Goal: Task Accomplishment & Management: Manage account settings

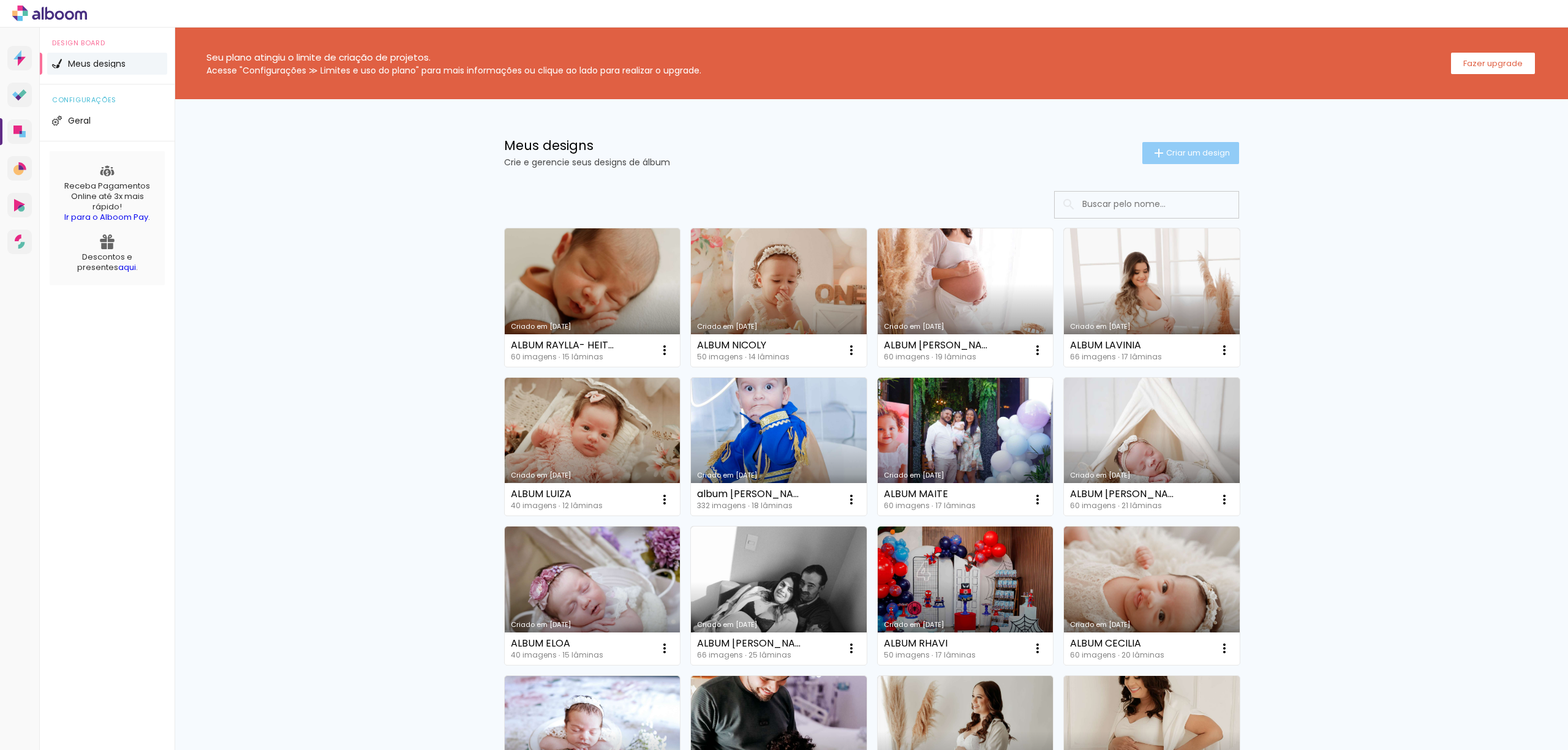
click at [1154, 157] on iron-icon at bounding box center [1159, 153] width 15 height 15
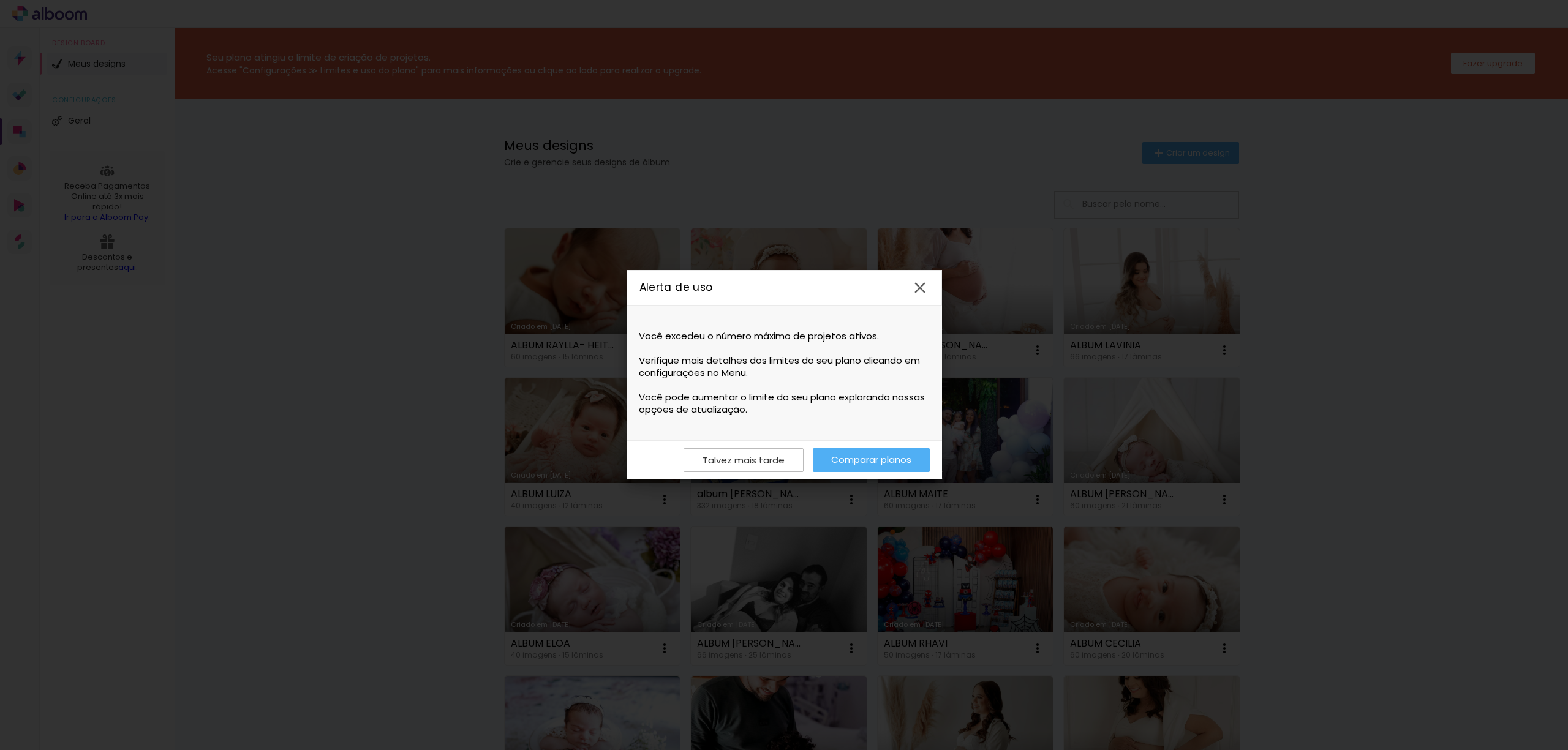
click at [917, 274] on paper-icon-button at bounding box center [920, 287] width 28 height 28
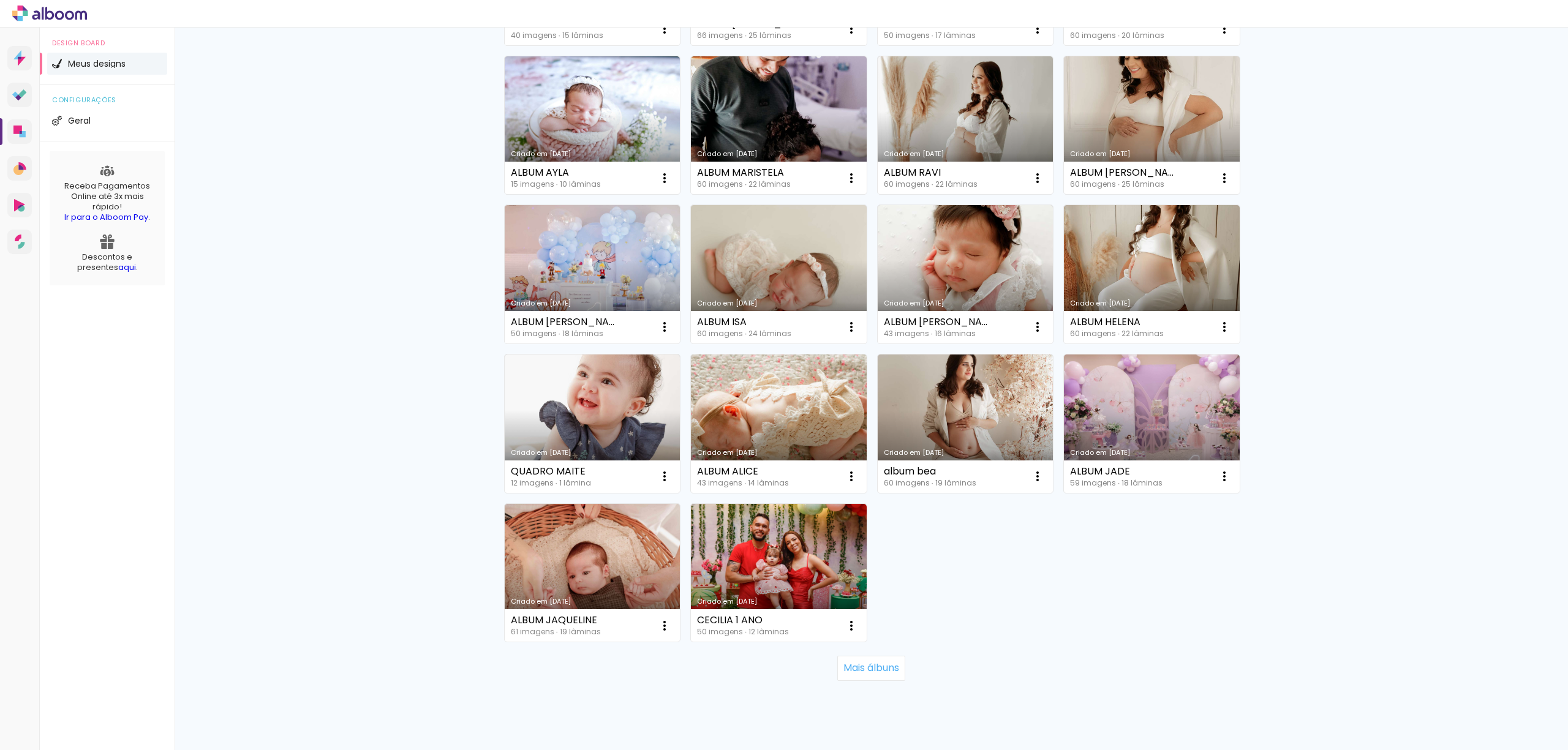
scroll to position [651, 0]
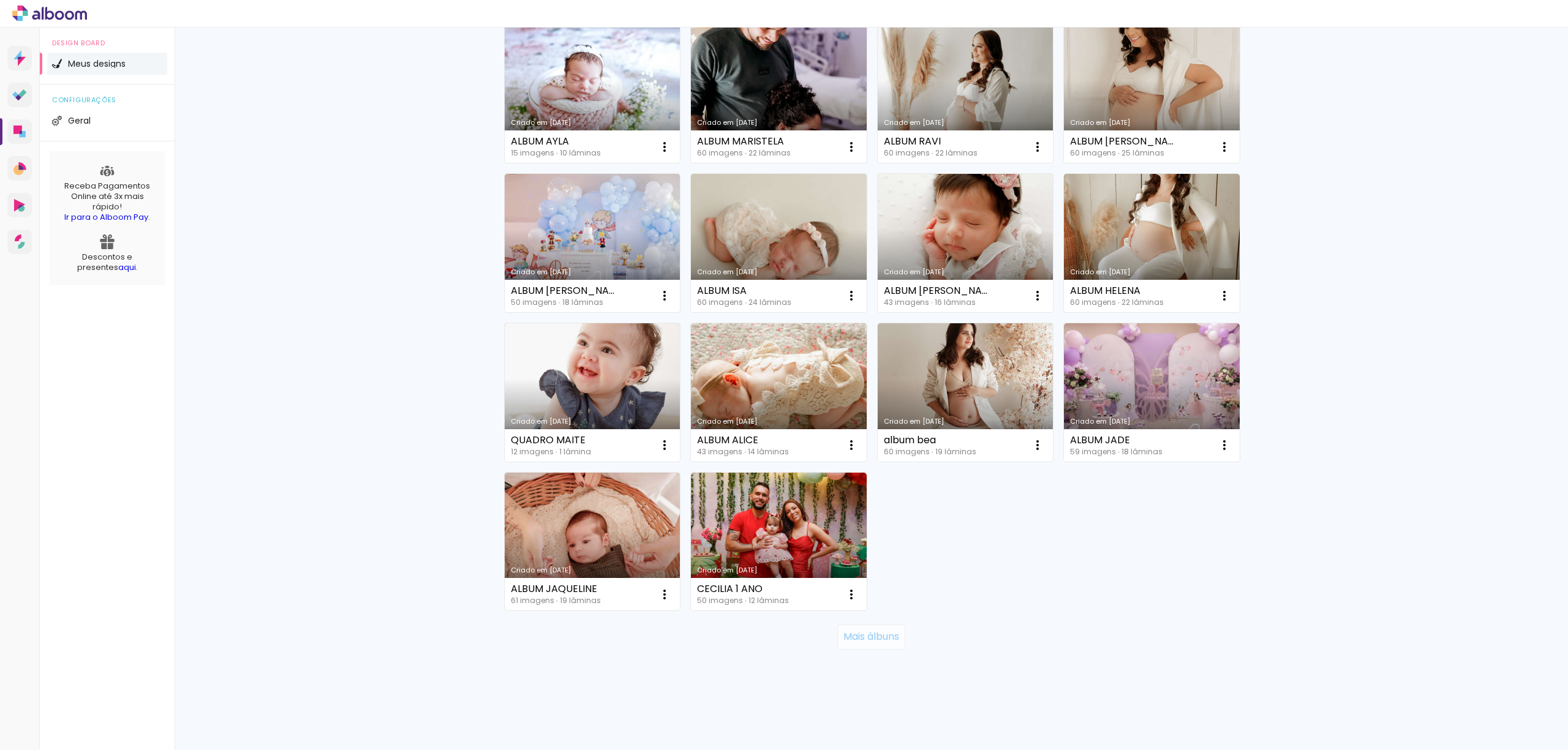
click at [885, 645] on paper-button "Mais álbuns" at bounding box center [871, 637] width 68 height 25
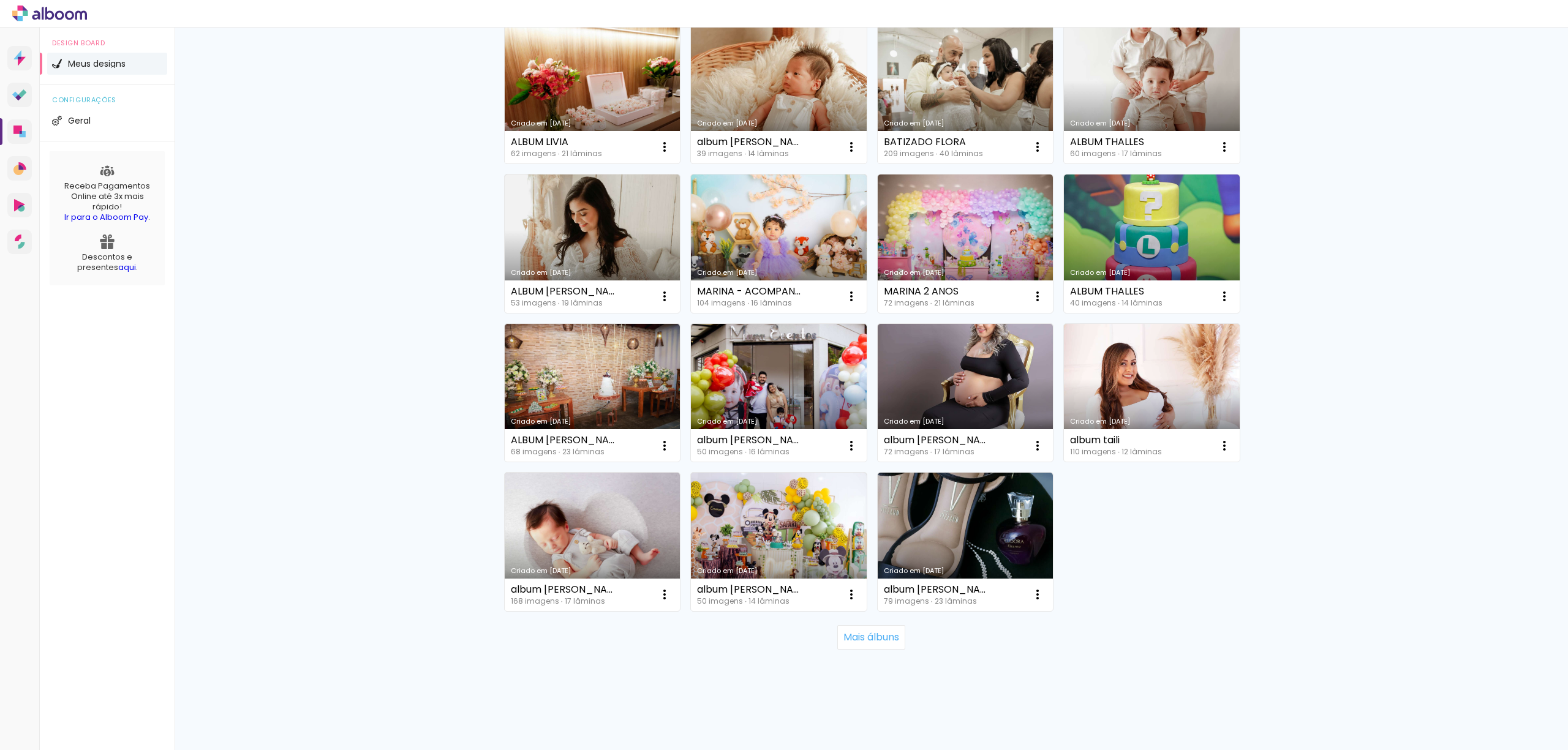
scroll to position [1546, 0]
click at [0, 0] on slot "Mais álbuns" at bounding box center [0, 0] width 0 height 0
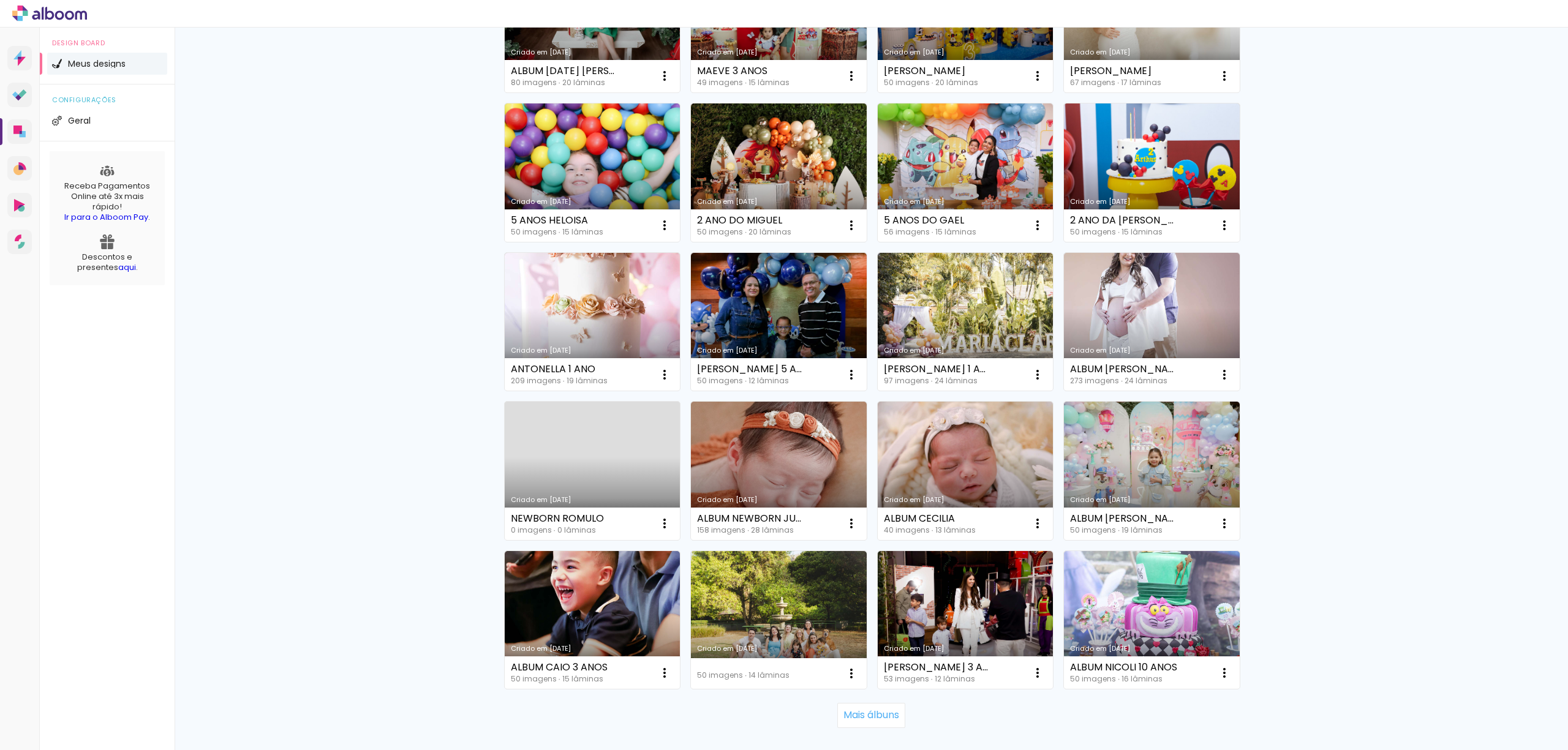
scroll to position [2441, 0]
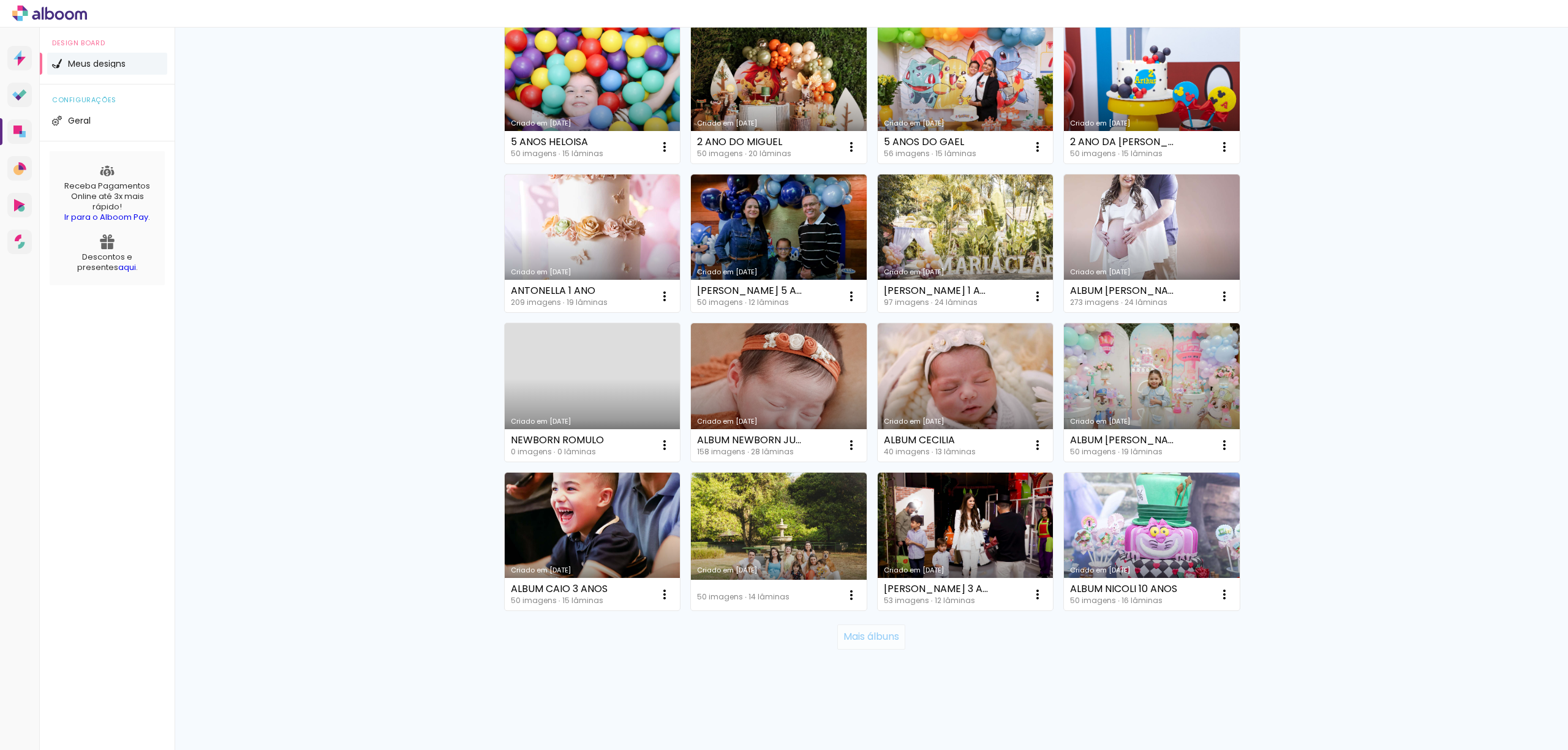
click at [887, 648] on paper-button "Mais álbuns" at bounding box center [871, 637] width 68 height 25
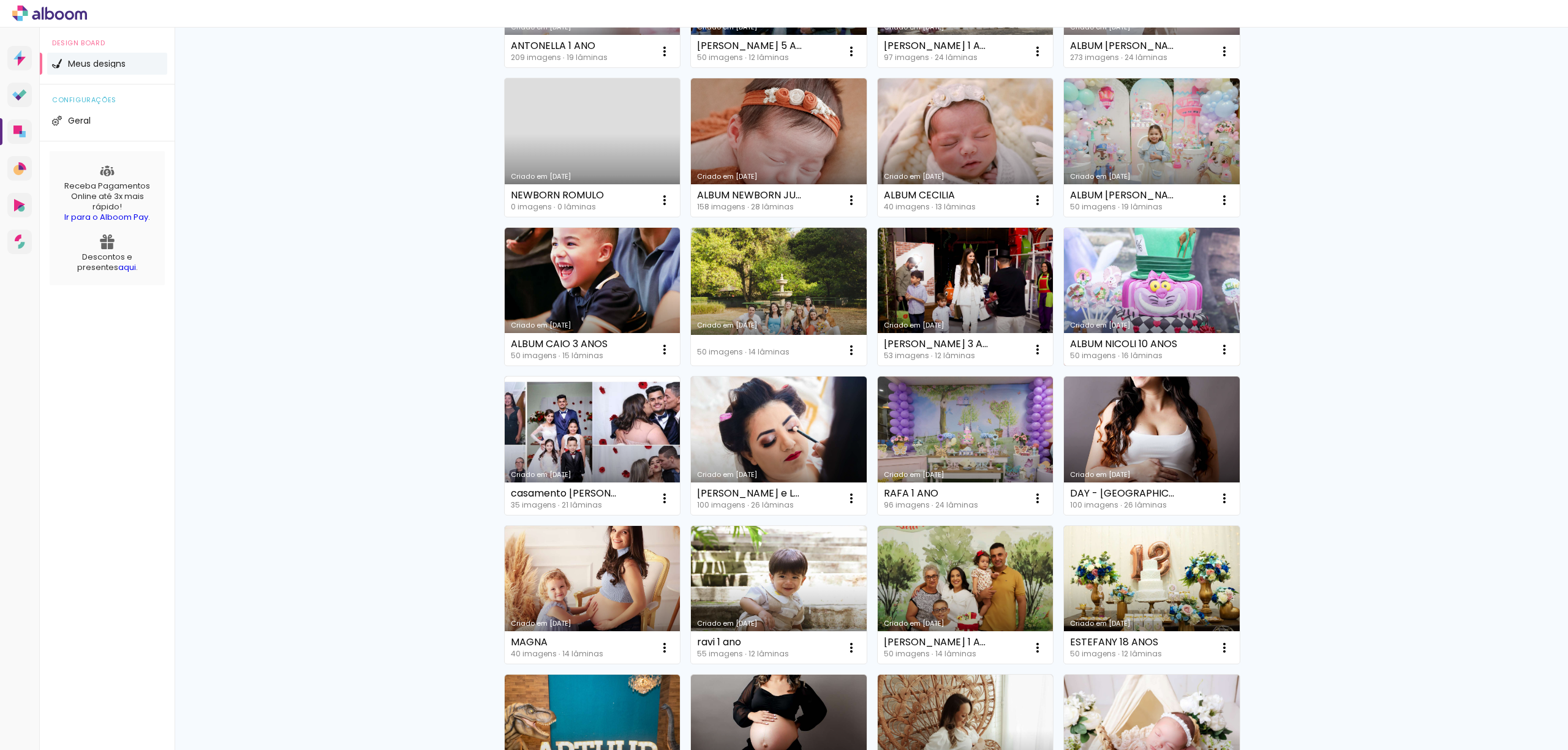
scroll to position [2768, 0]
